Goal: Information Seeking & Learning: Learn about a topic

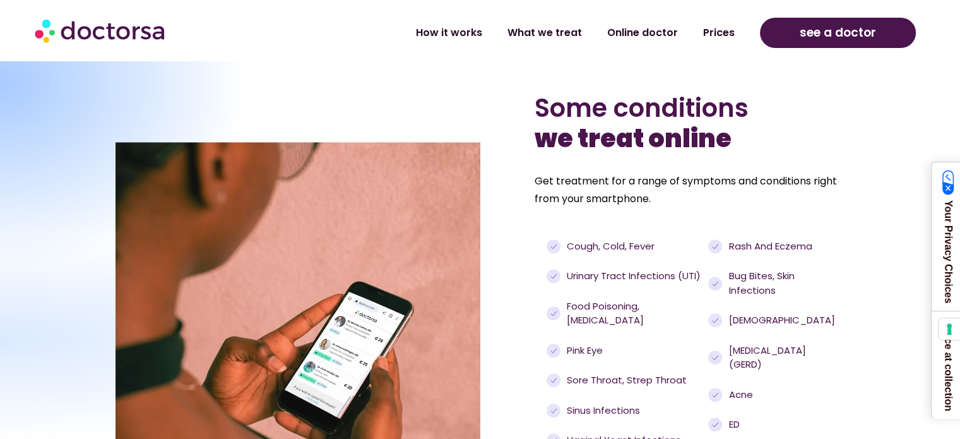
scroll to position [1136, 0]
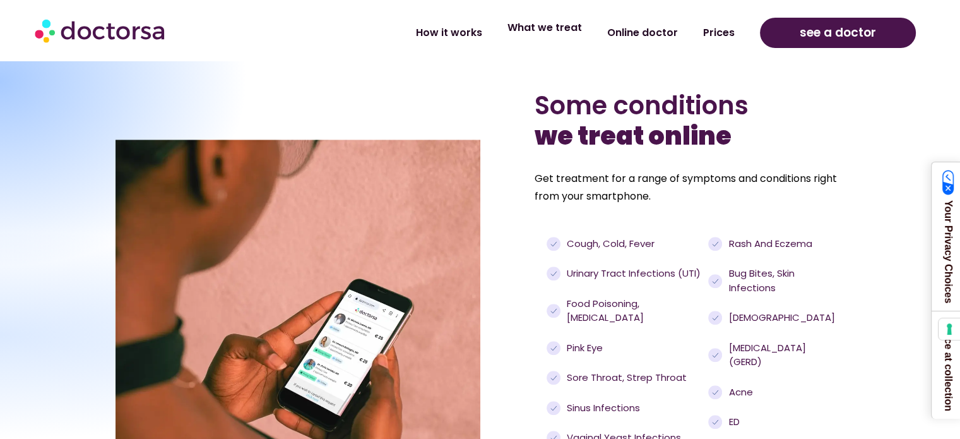
click at [550, 33] on link "What we treat" at bounding box center [545, 27] width 100 height 29
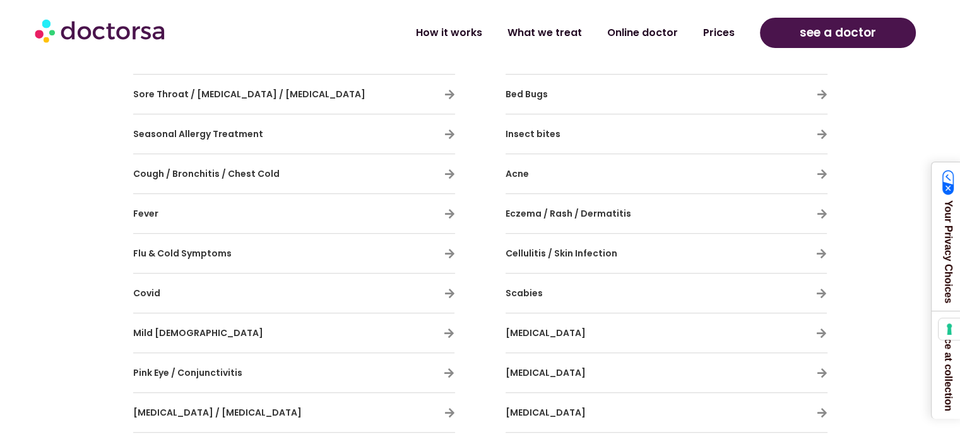
scroll to position [884, 0]
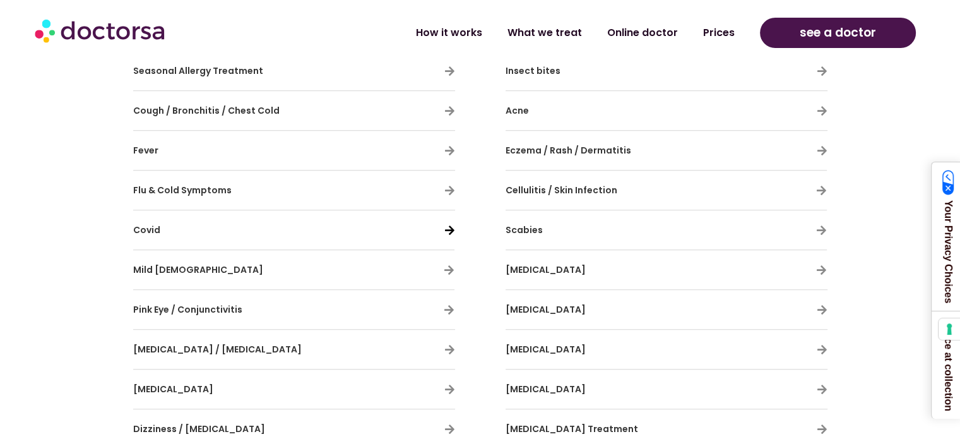
click at [450, 234] on icon at bounding box center [449, 230] width 11 height 11
click at [143, 223] on span "Covid" at bounding box center [146, 229] width 27 height 13
click at [449, 226] on icon at bounding box center [449, 230] width 11 height 11
click at [449, 228] on icon at bounding box center [449, 230] width 11 height 11
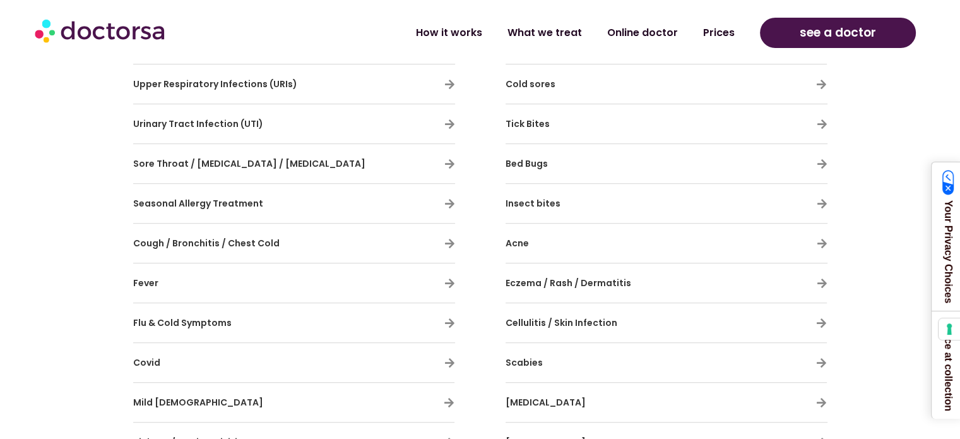
scroll to position [568, 0]
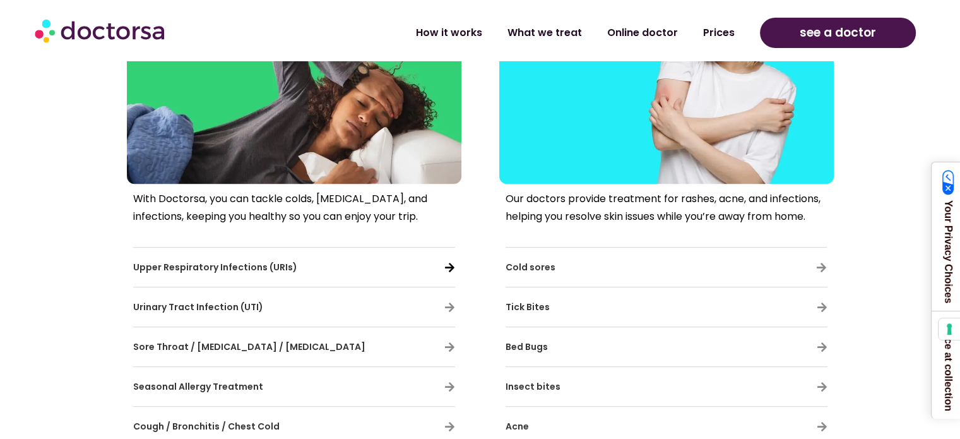
click at [449, 264] on icon at bounding box center [449, 267] width 11 height 11
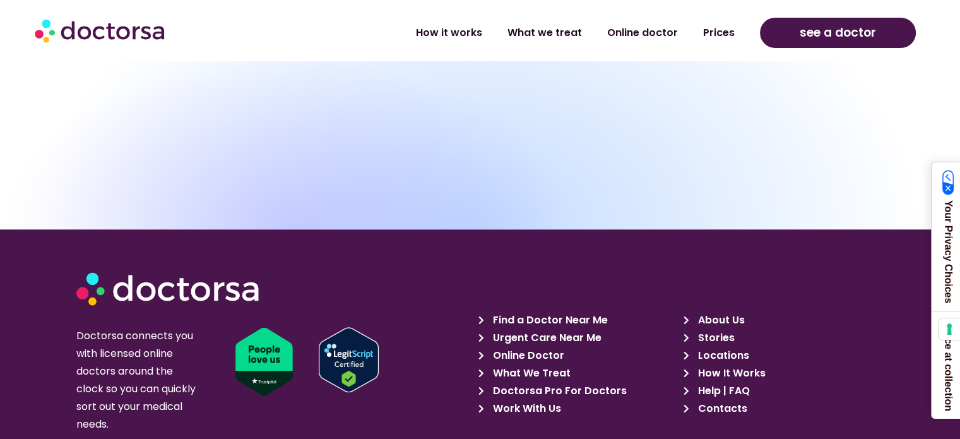
scroll to position [6530, 0]
